Goal: Transaction & Acquisition: Purchase product/service

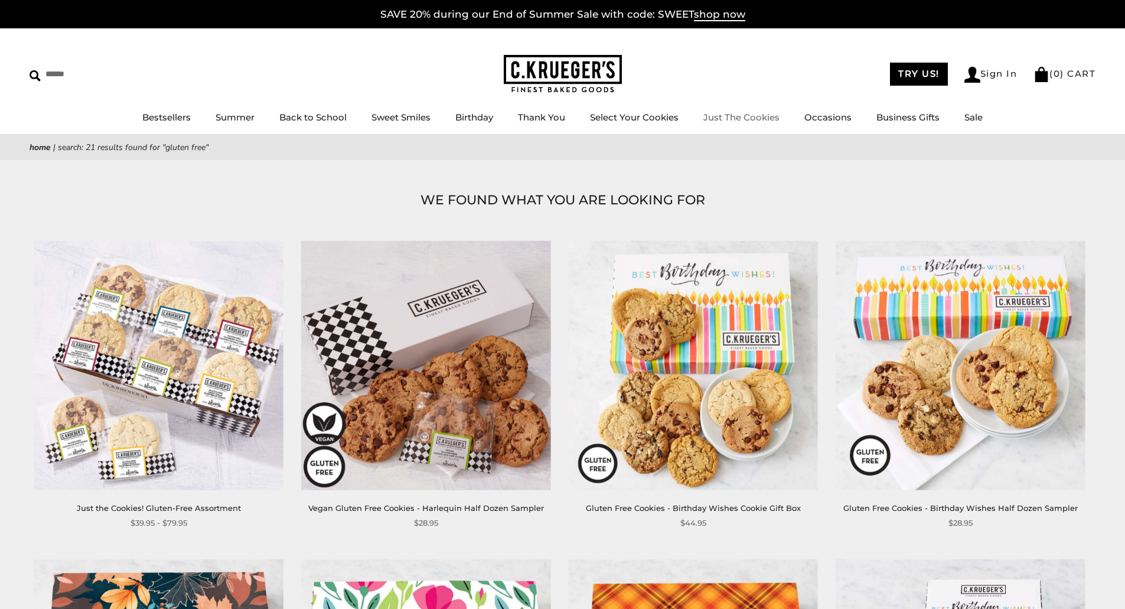
click at [747, 114] on link "Just The Cookies" at bounding box center [742, 117] width 76 height 11
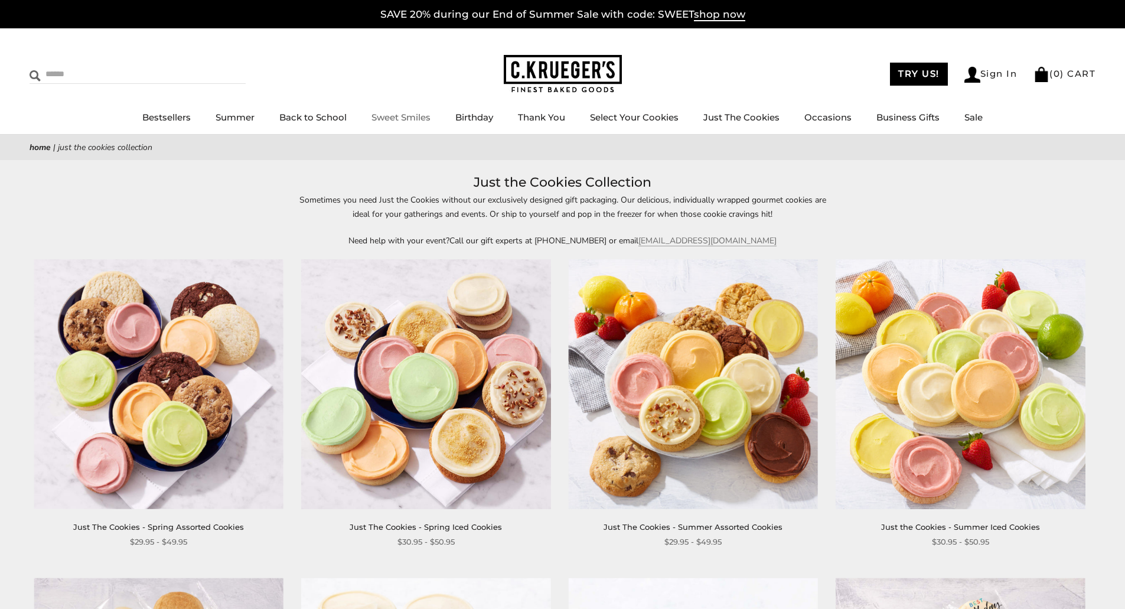
click at [91, 79] on input "Search" at bounding box center [100, 74] width 141 height 18
type input "**********"
click at [214, 65] on input "******" at bounding box center [230, 73] width 32 height 16
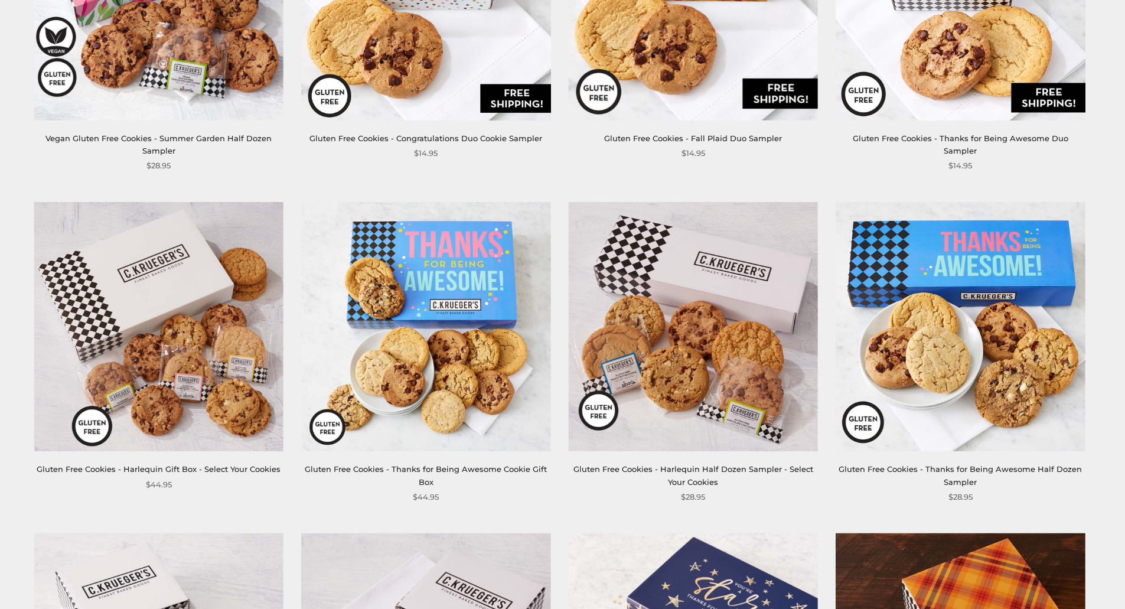
scroll to position [1004, 0]
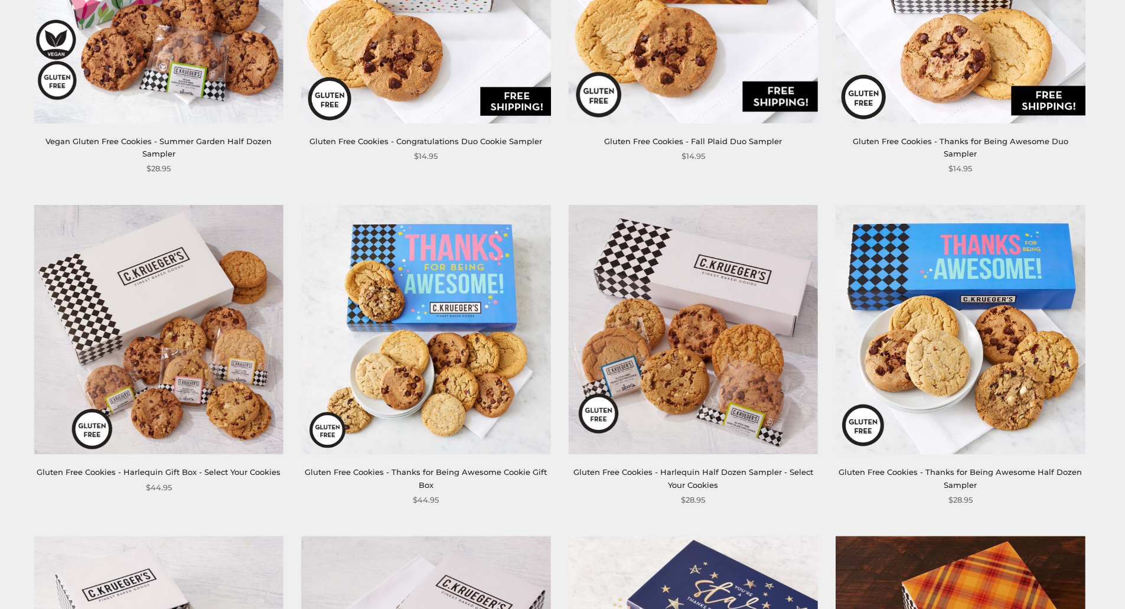
click at [224, 407] on img at bounding box center [158, 329] width 249 height 249
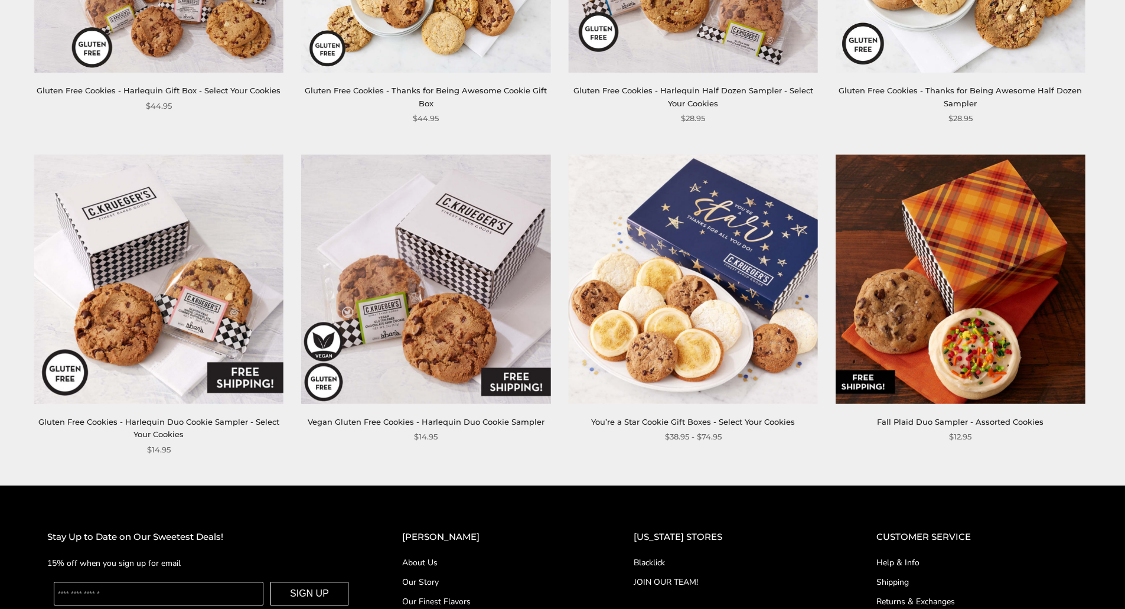
scroll to position [1418, 0]
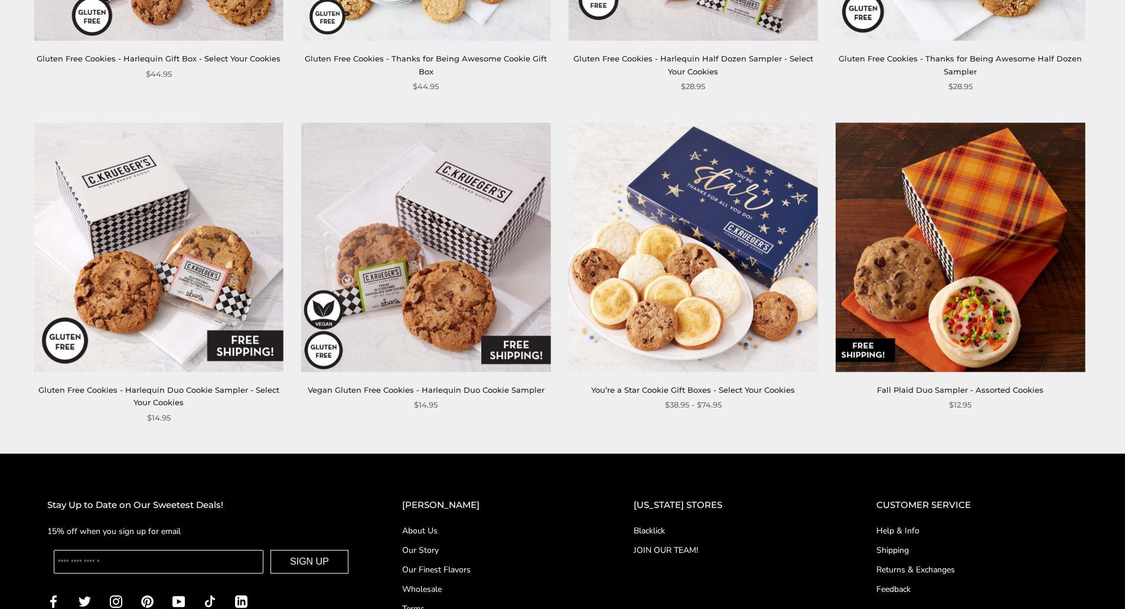
click at [702, 232] on img at bounding box center [693, 247] width 249 height 249
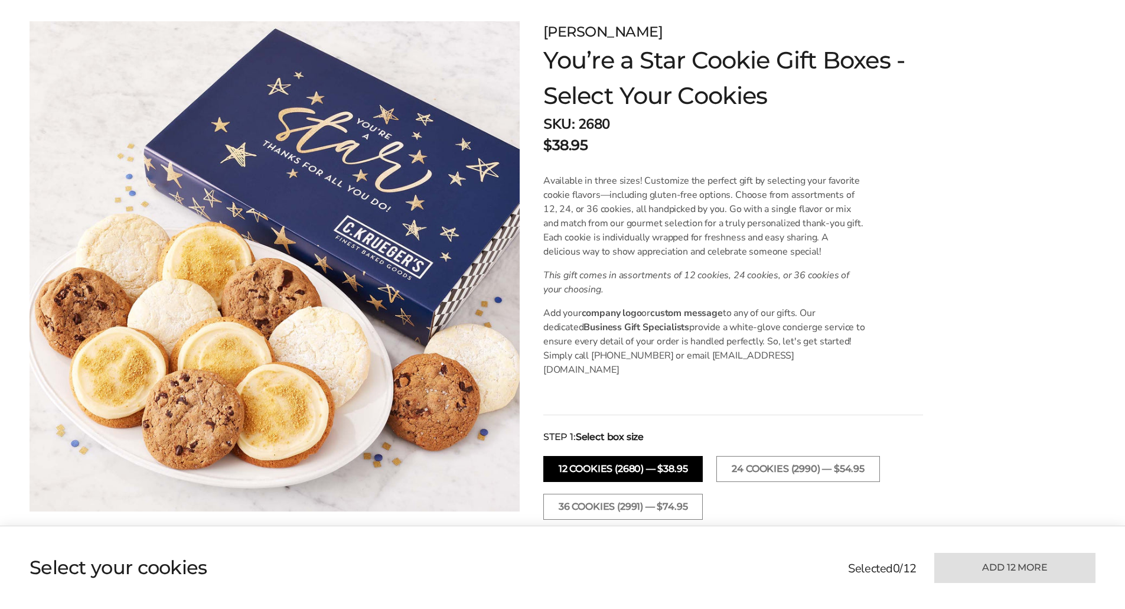
scroll to position [236, 0]
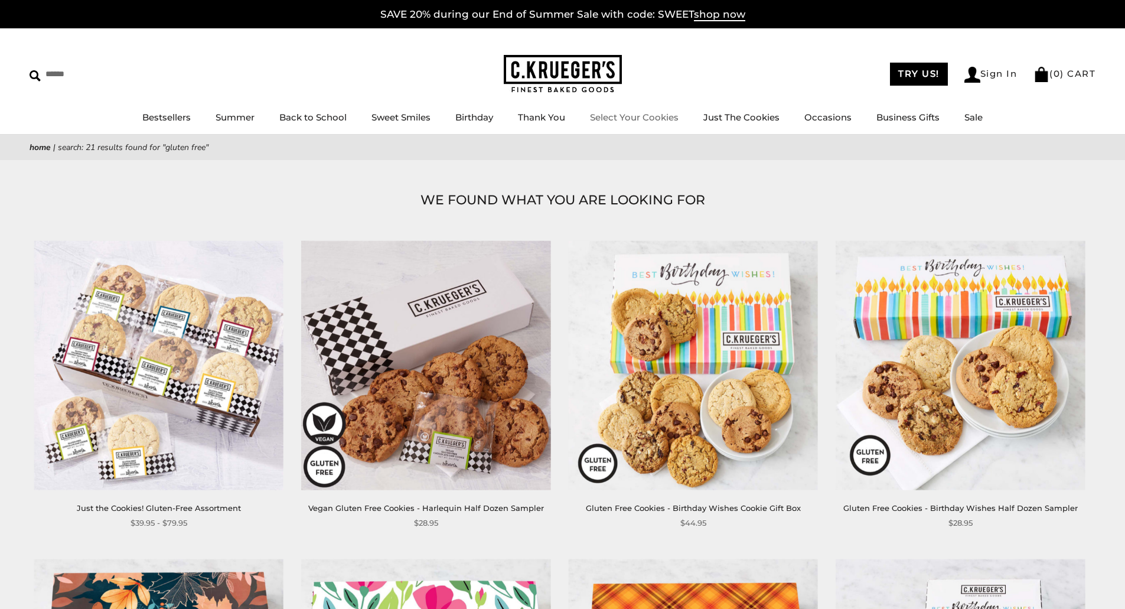
click at [637, 118] on link "Select Your Cookies" at bounding box center [634, 117] width 89 height 11
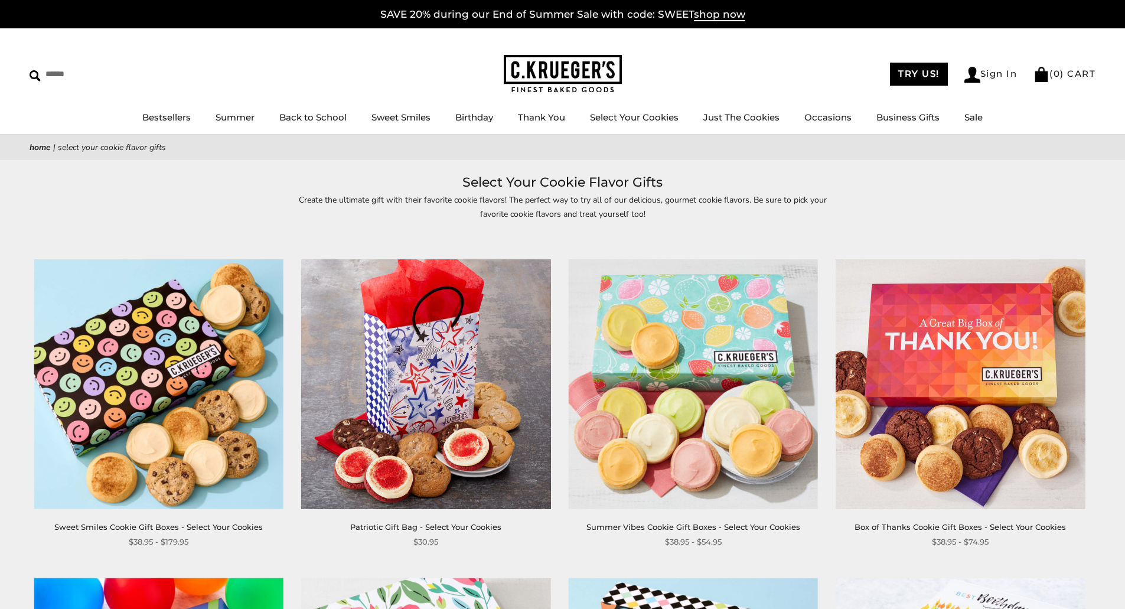
click at [157, 368] on img at bounding box center [158, 383] width 249 height 249
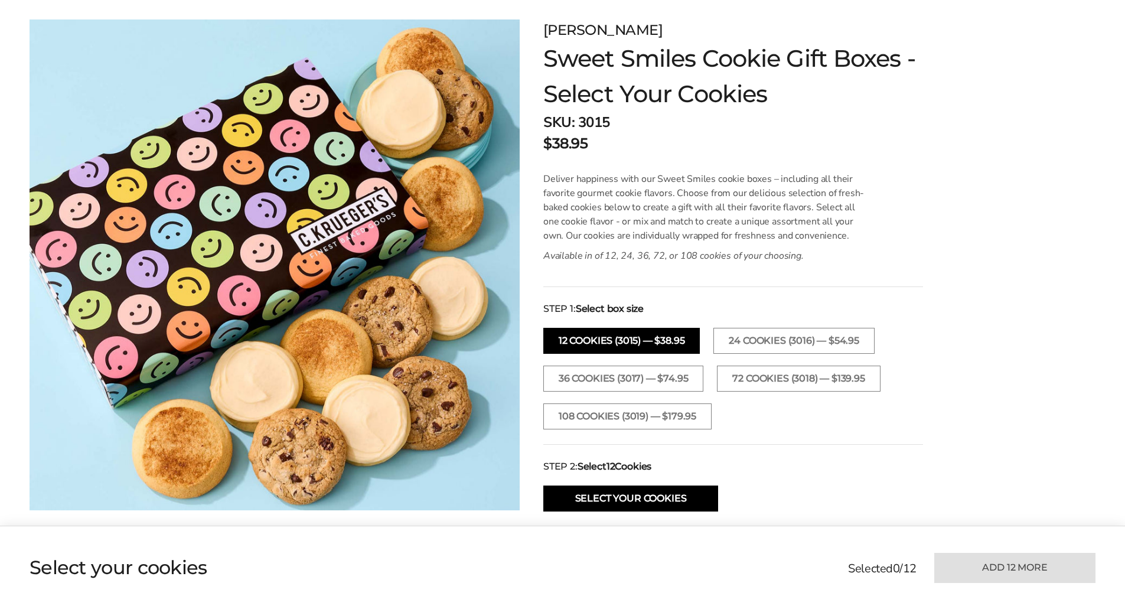
scroll to position [177, 0]
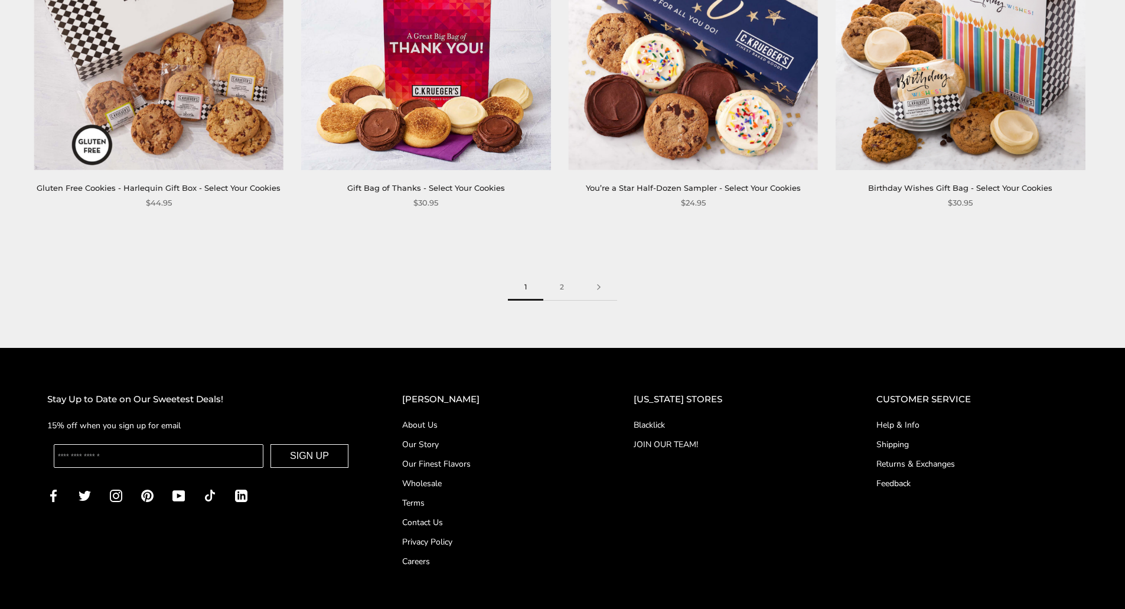
scroll to position [1949, 0]
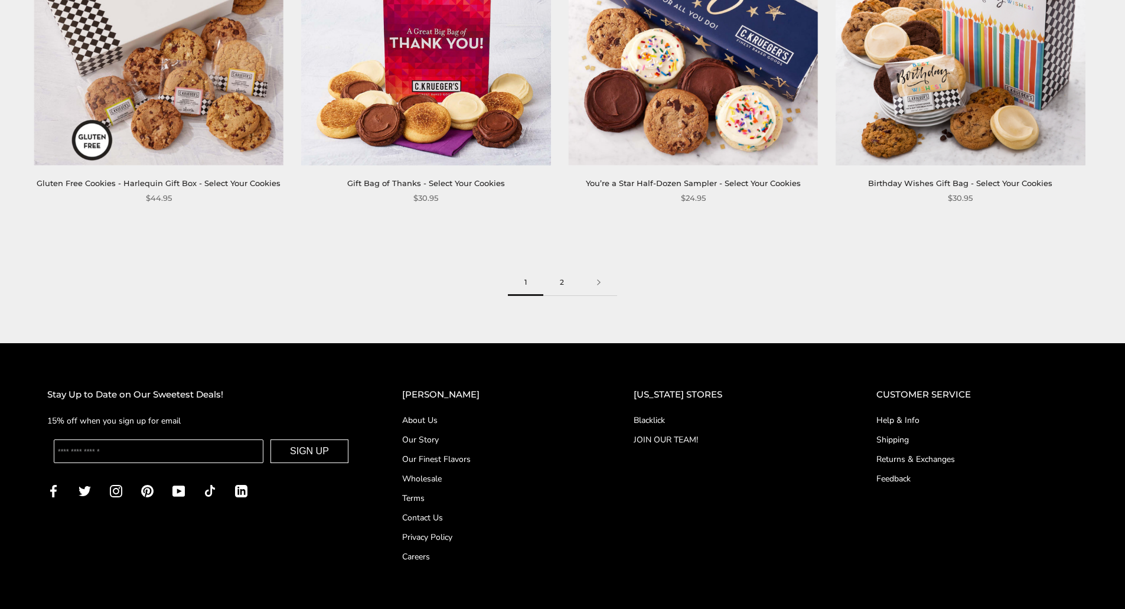
click at [562, 282] on link "2" at bounding box center [561, 282] width 37 height 27
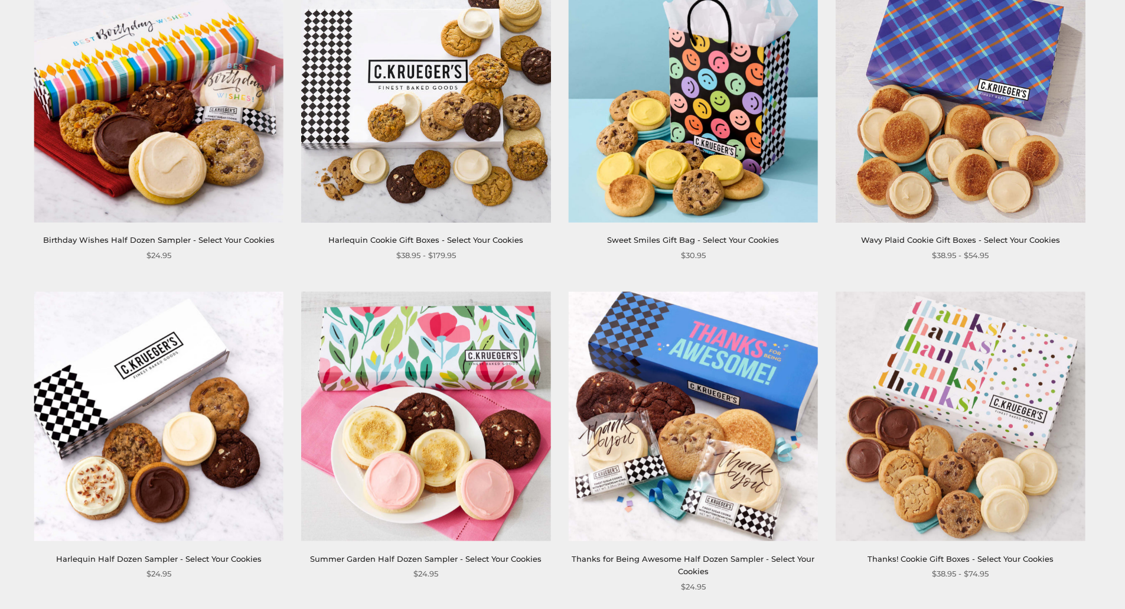
scroll to position [1241, 0]
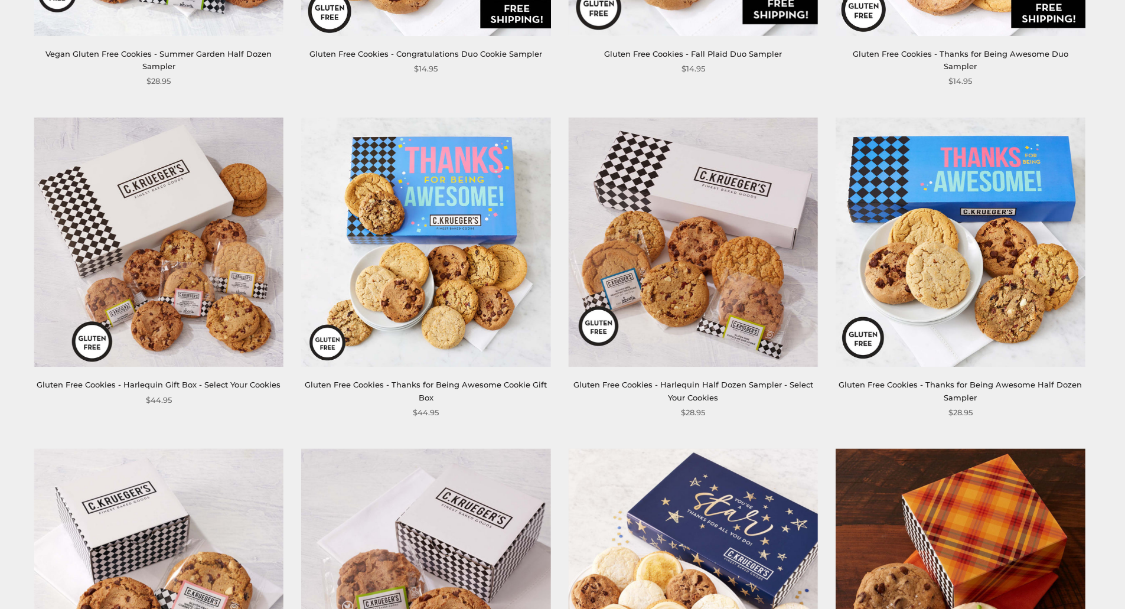
scroll to position [1300, 0]
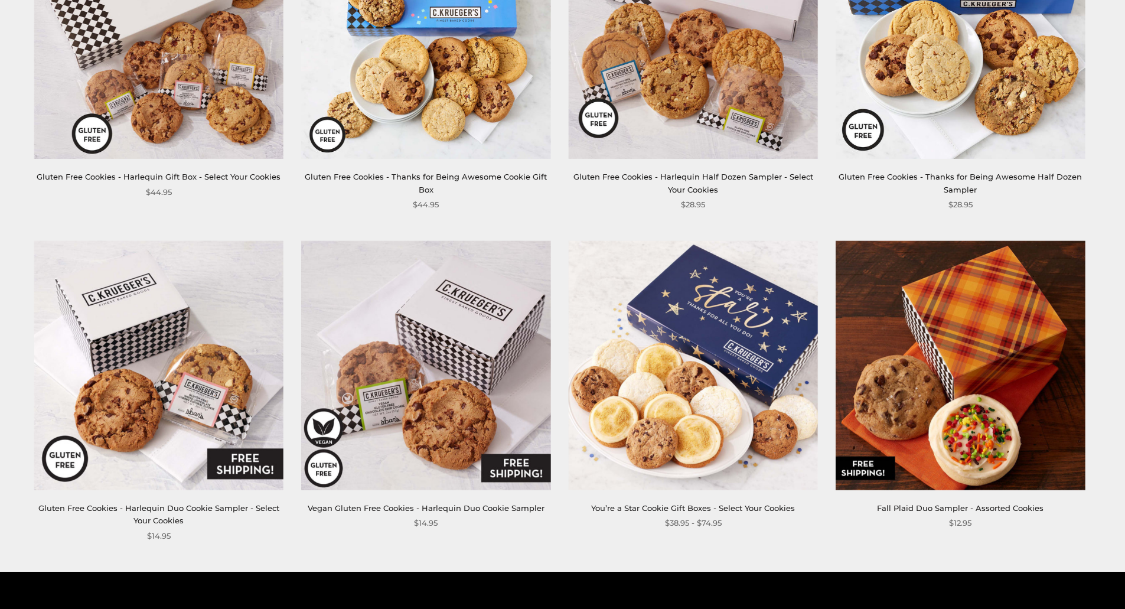
click at [733, 372] on img at bounding box center [693, 365] width 249 height 249
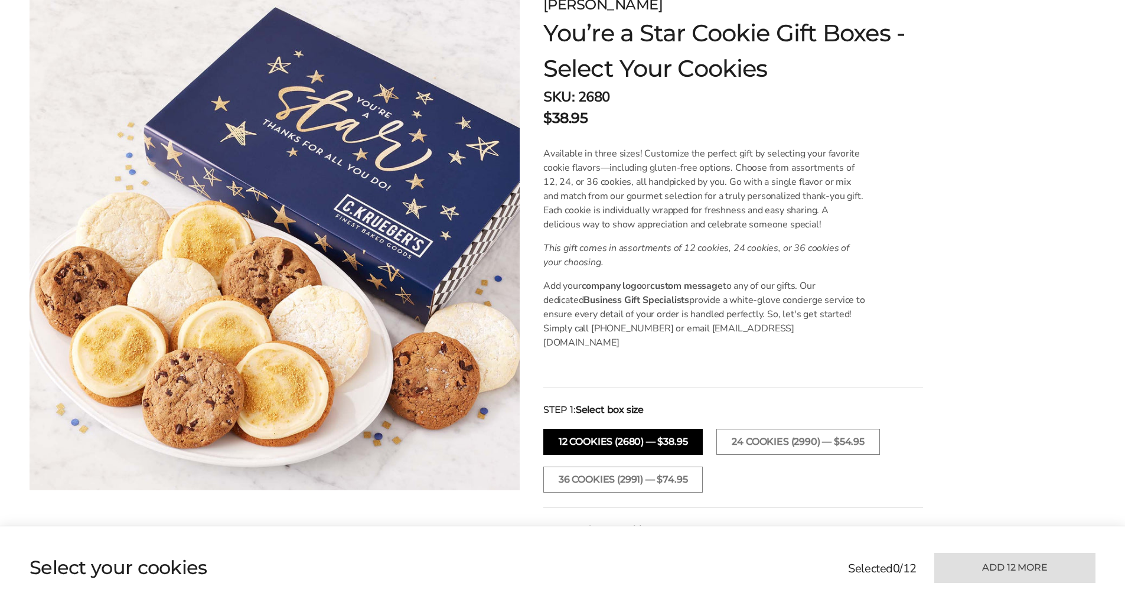
scroll to position [236, 0]
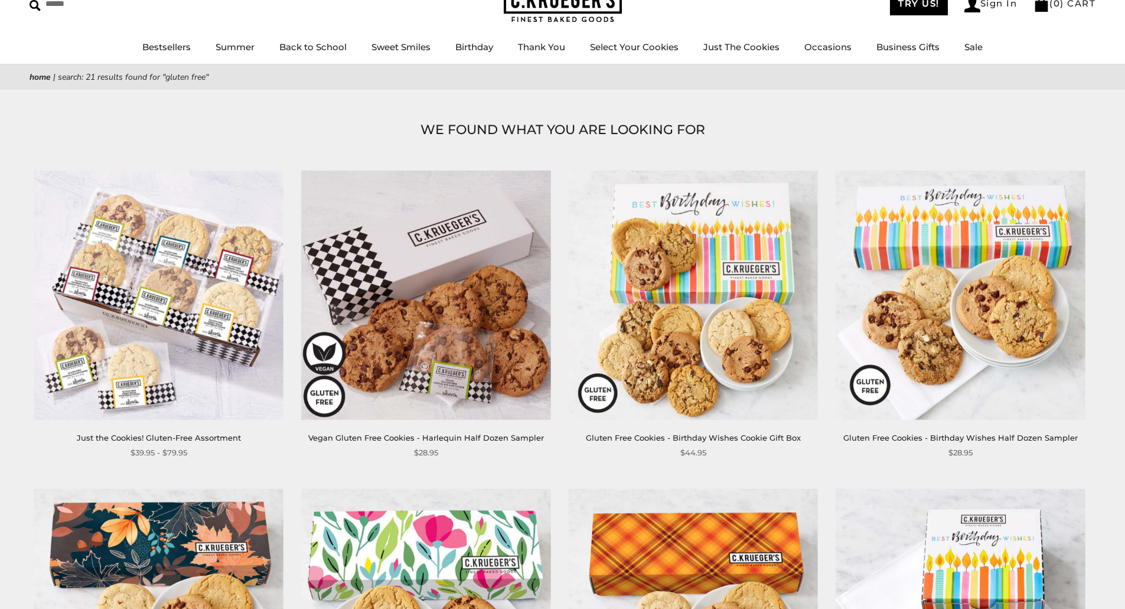
scroll to position [59, 0]
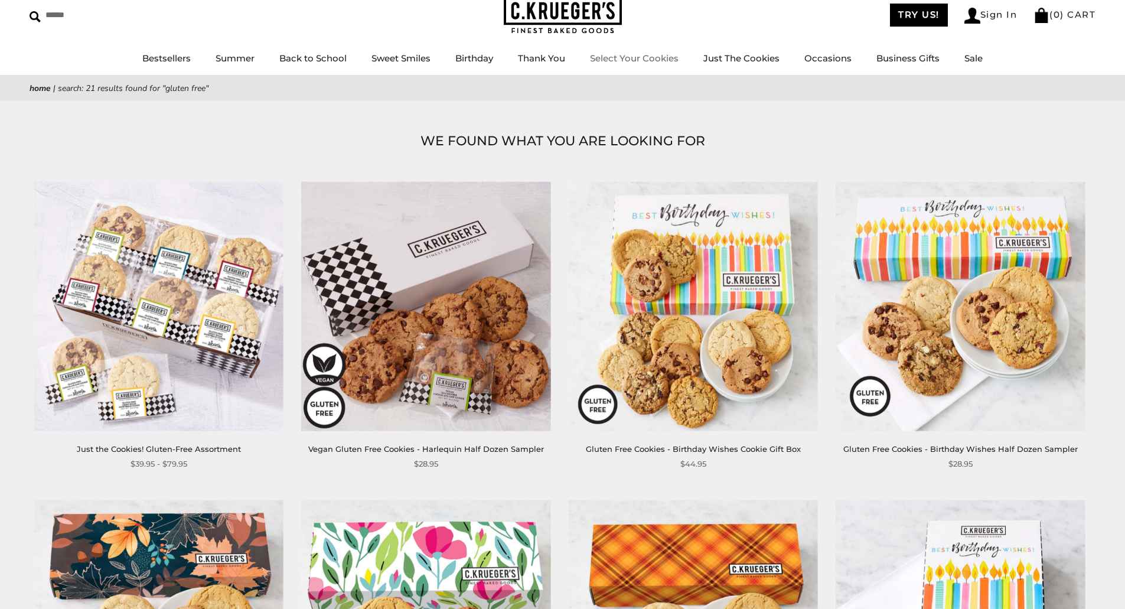
click at [637, 54] on link "Select Your Cookies" at bounding box center [634, 58] width 89 height 11
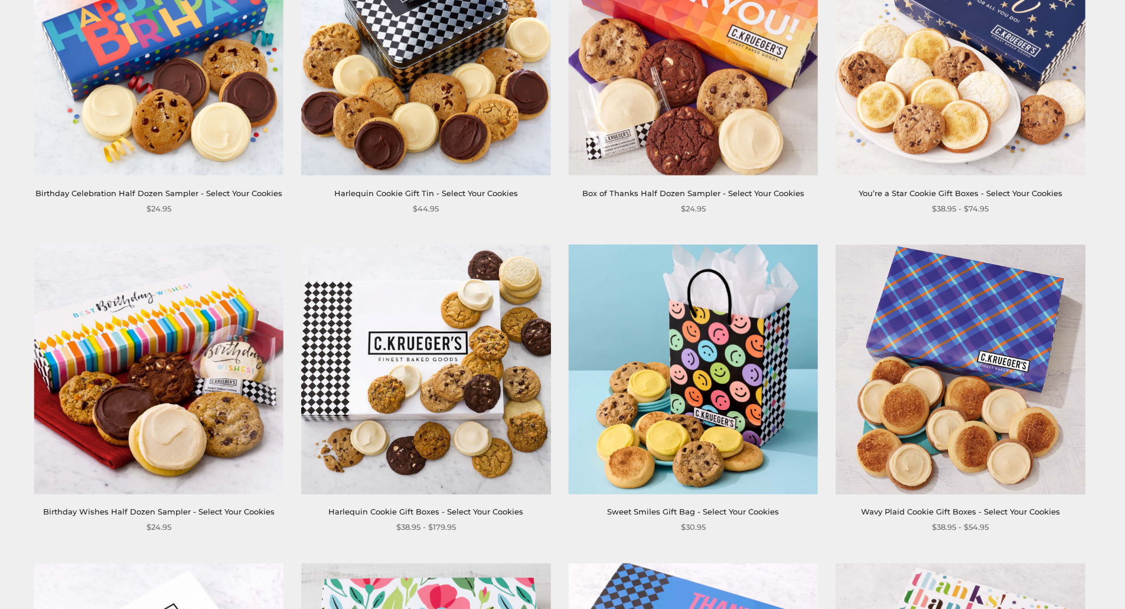
scroll to position [1063, 0]
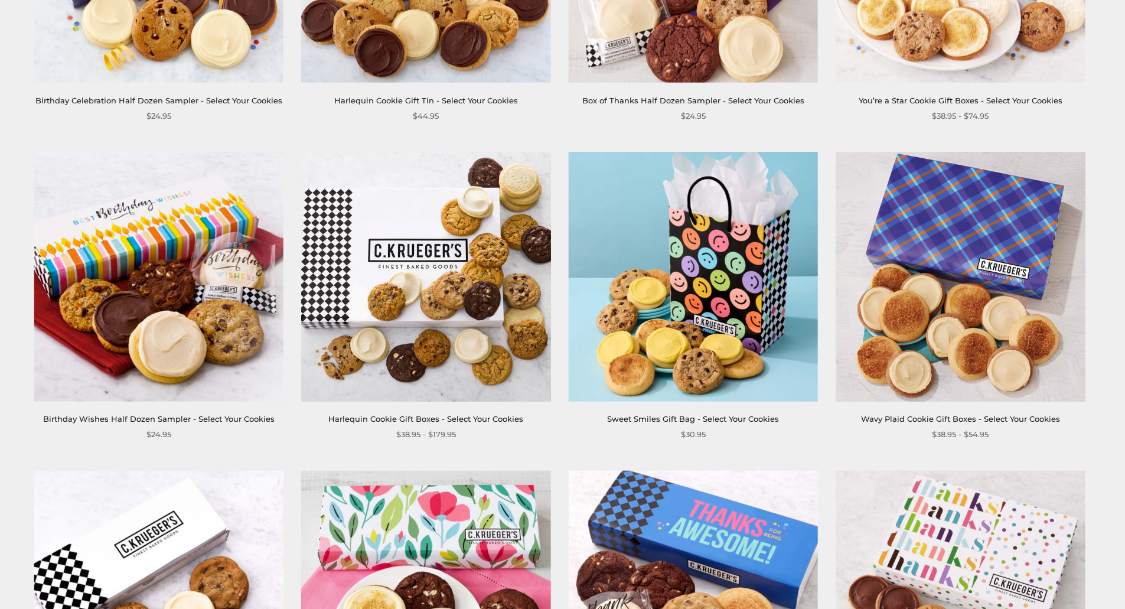
click at [407, 276] on img at bounding box center [425, 276] width 249 height 249
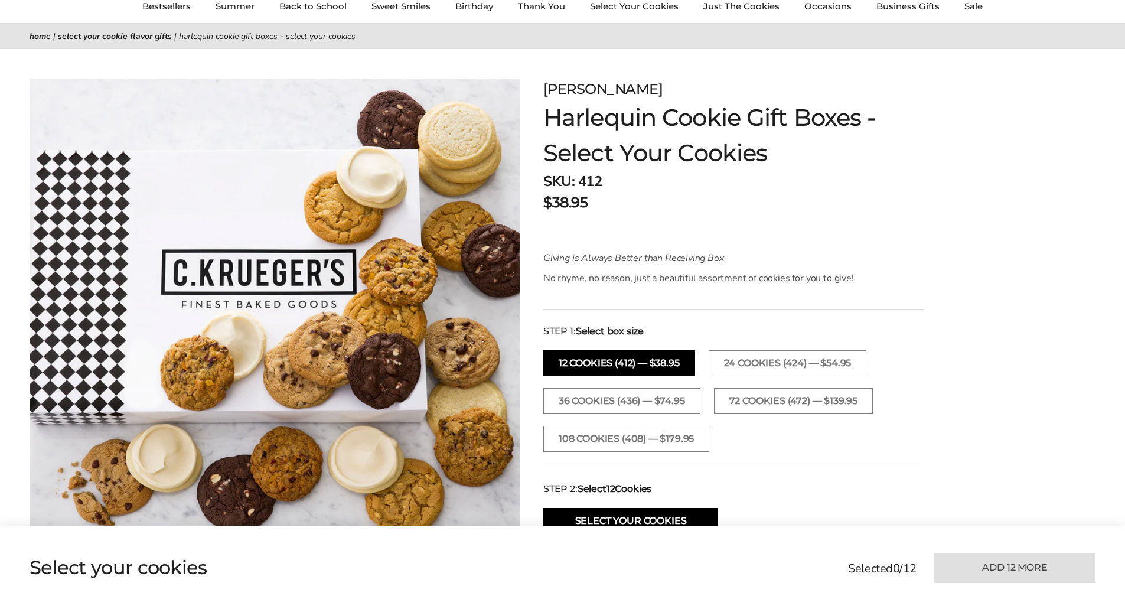
scroll to position [177, 0]
